Goal: Task Accomplishment & Management: Use online tool/utility

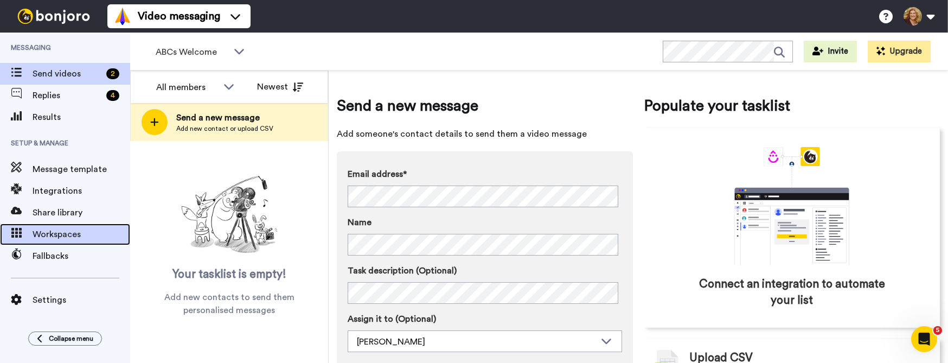
click at [60, 233] on span "Workspaces" at bounding box center [82, 234] width 98 height 13
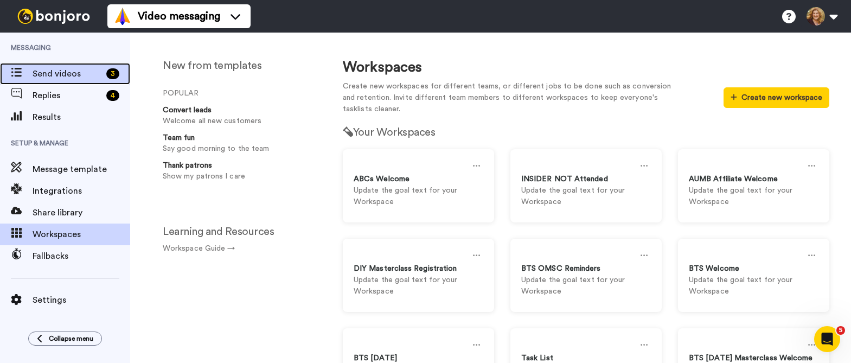
click at [53, 74] on span "Send videos" at bounding box center [67, 73] width 69 height 13
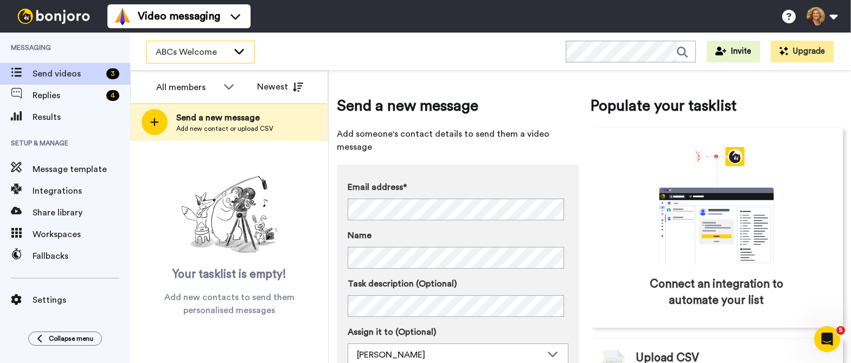
click at [240, 49] on icon at bounding box center [239, 51] width 13 height 11
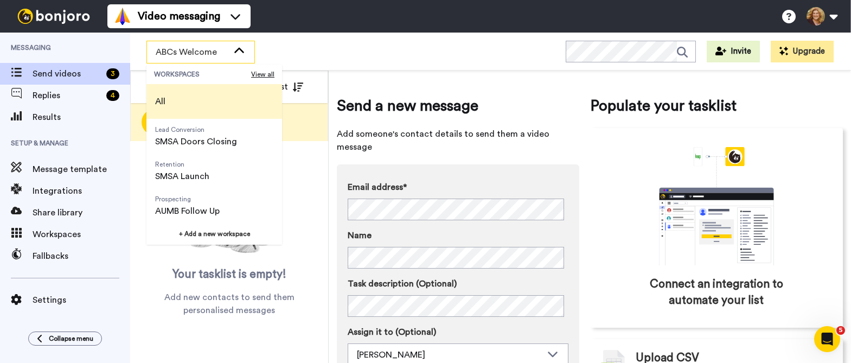
click at [209, 99] on li "All" at bounding box center [214, 101] width 136 height 35
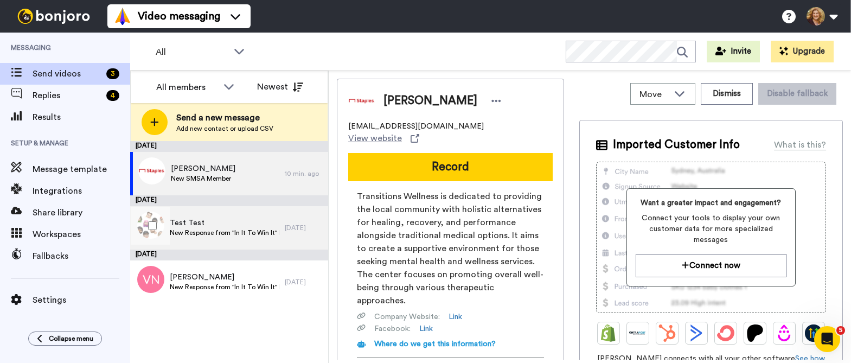
click at [241, 231] on span "New Response from "In It To Win It" Engagebay form" at bounding box center [225, 232] width 110 height 9
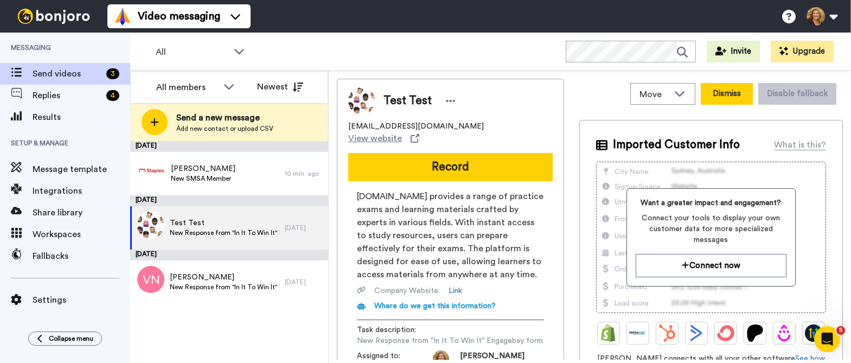
click at [727, 92] on button "Dismiss" at bounding box center [727, 94] width 52 height 22
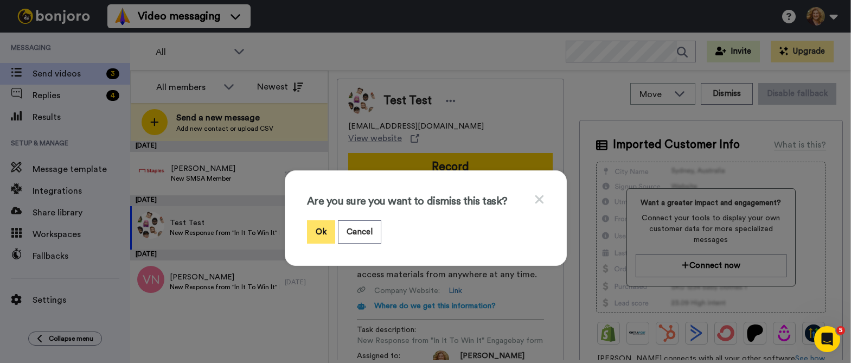
click at [315, 231] on button "Ok" at bounding box center [321, 231] width 28 height 23
